Goal: Task Accomplishment & Management: Complete application form

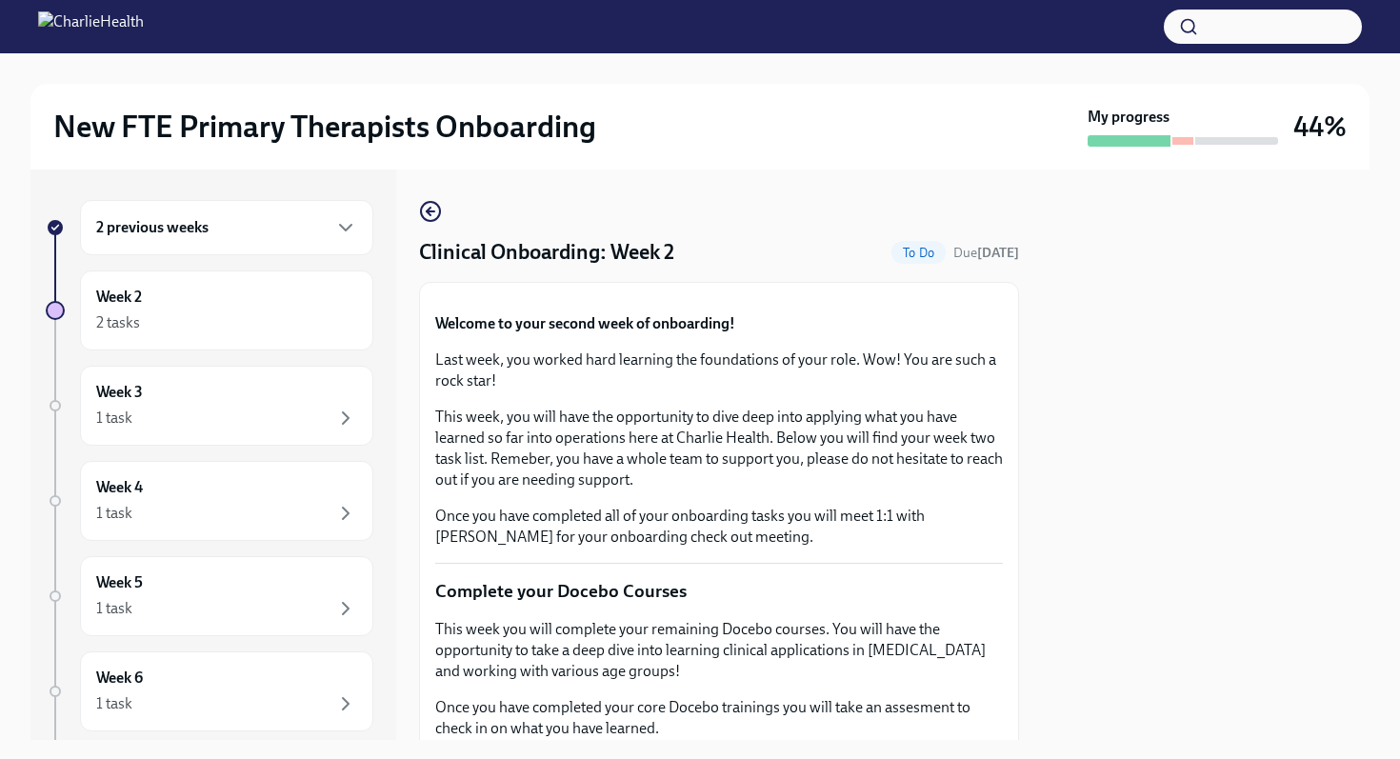
scroll to position [1466, 0]
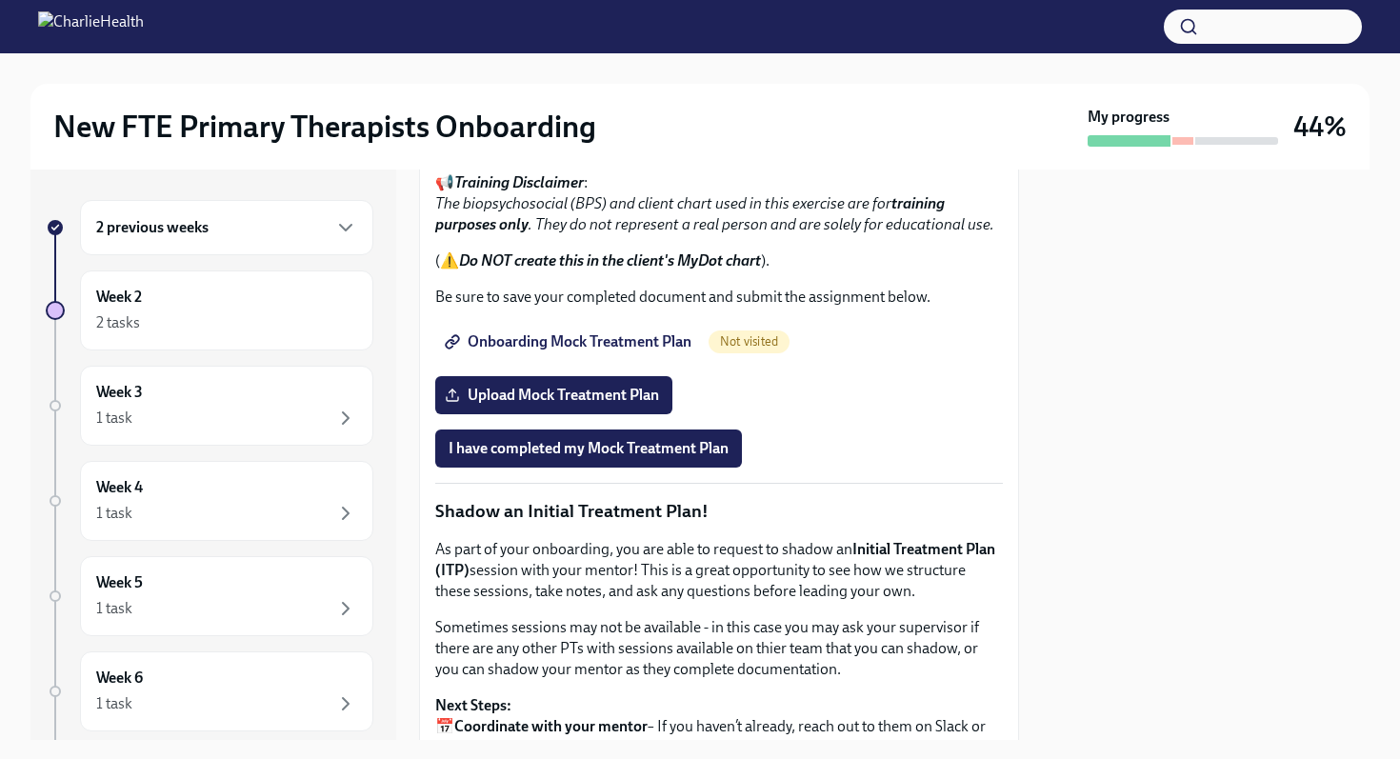
click at [1183, 143] on div at bounding box center [1182, 141] width 21 height 8
click at [1136, 117] on strong "My progress" at bounding box center [1128, 117] width 82 height 21
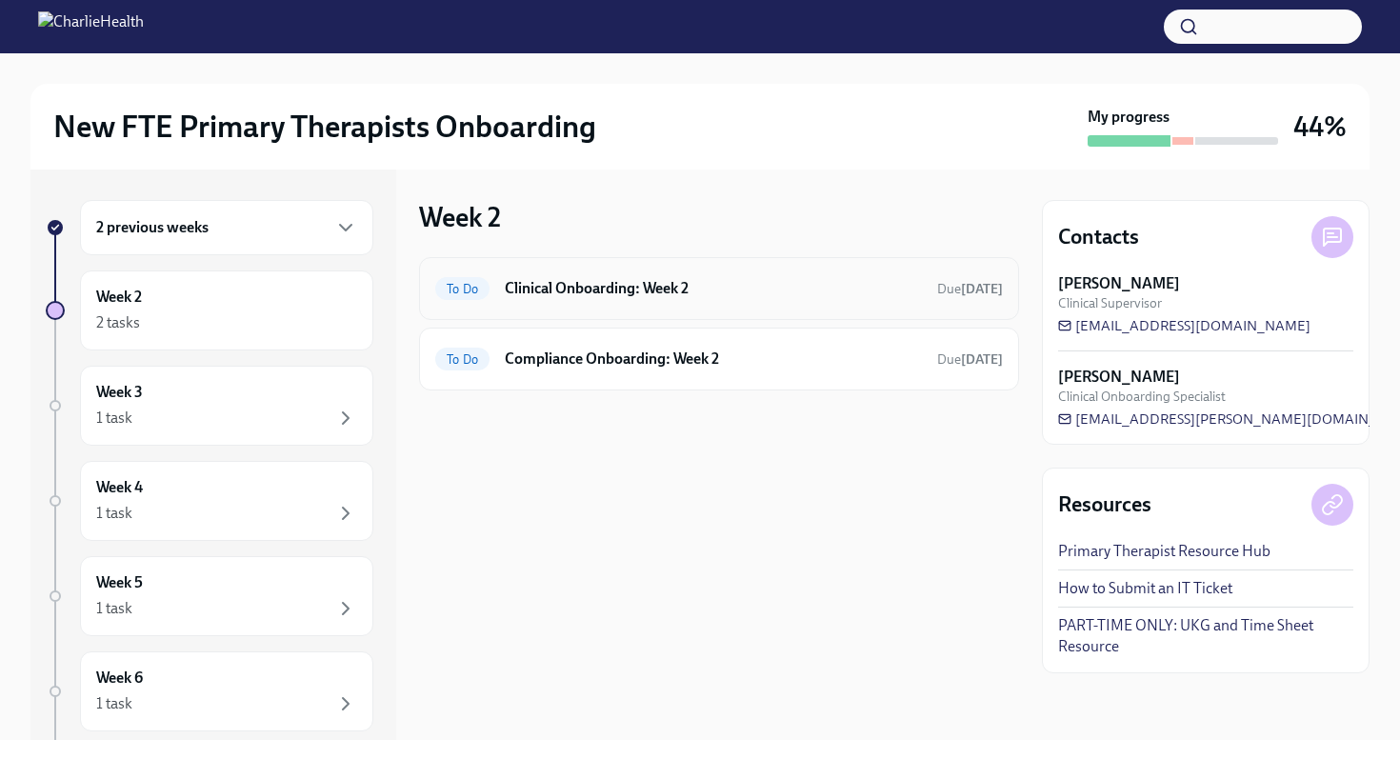
click at [608, 297] on h6 "Clinical Onboarding: Week 2" at bounding box center [713, 288] width 417 height 21
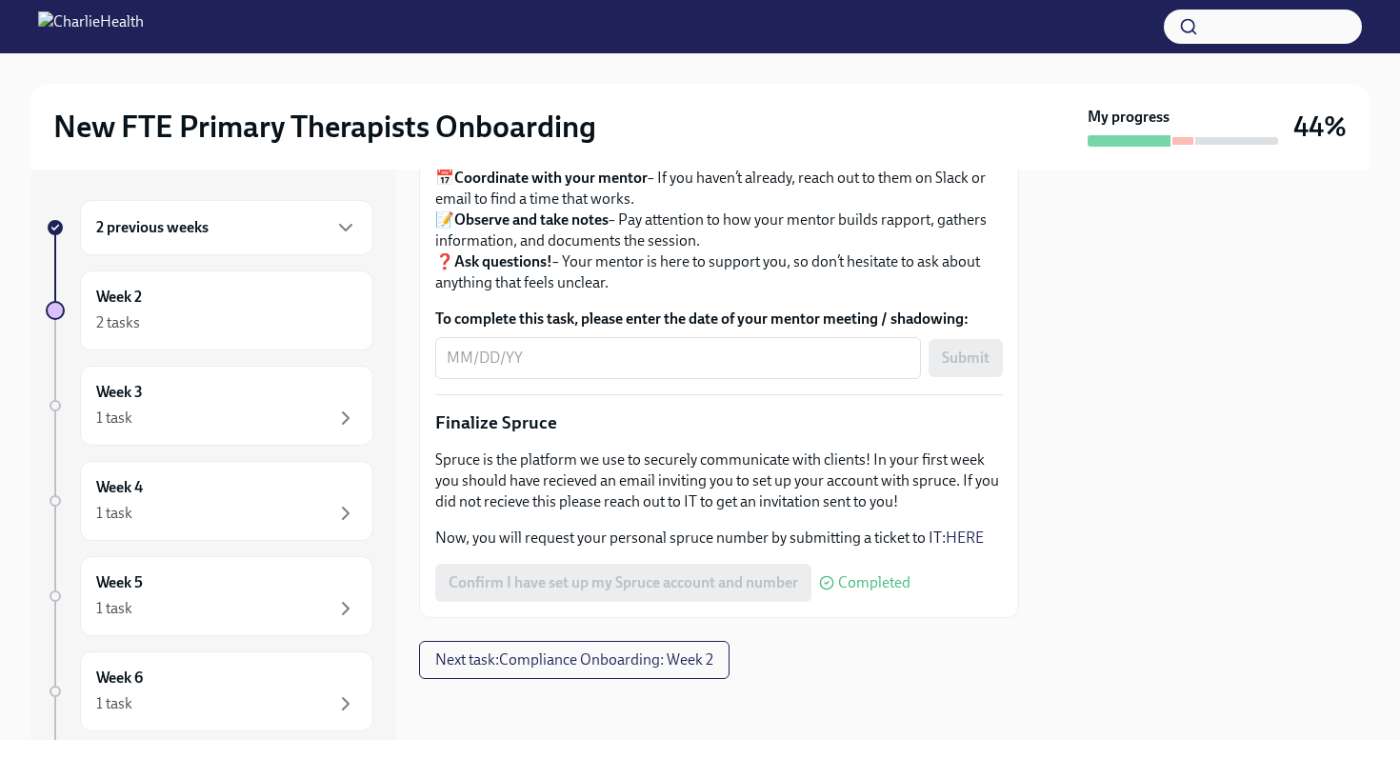
scroll to position [2267, 0]
click at [513, 664] on span "Next task : Compliance Onboarding: Week 2" at bounding box center [574, 659] width 278 height 19
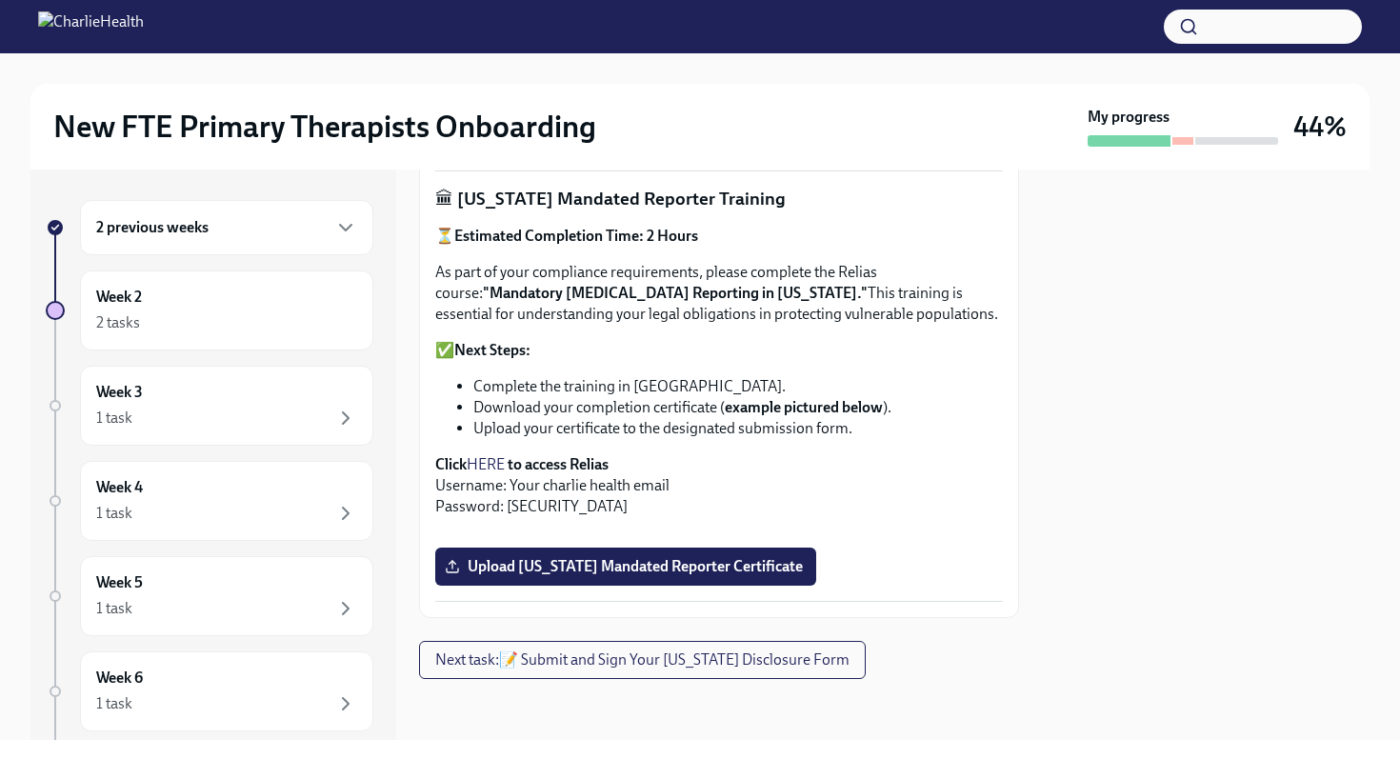
scroll to position [1382, 0]
click at [595, 565] on span "Upload [US_STATE] Mandated Reporter Certificate" at bounding box center [625, 566] width 354 height 19
click at [0, 0] on input "Upload [US_STATE] Mandated Reporter Certificate" at bounding box center [0, 0] width 0 height 0
